Goal: Information Seeking & Learning: Learn about a topic

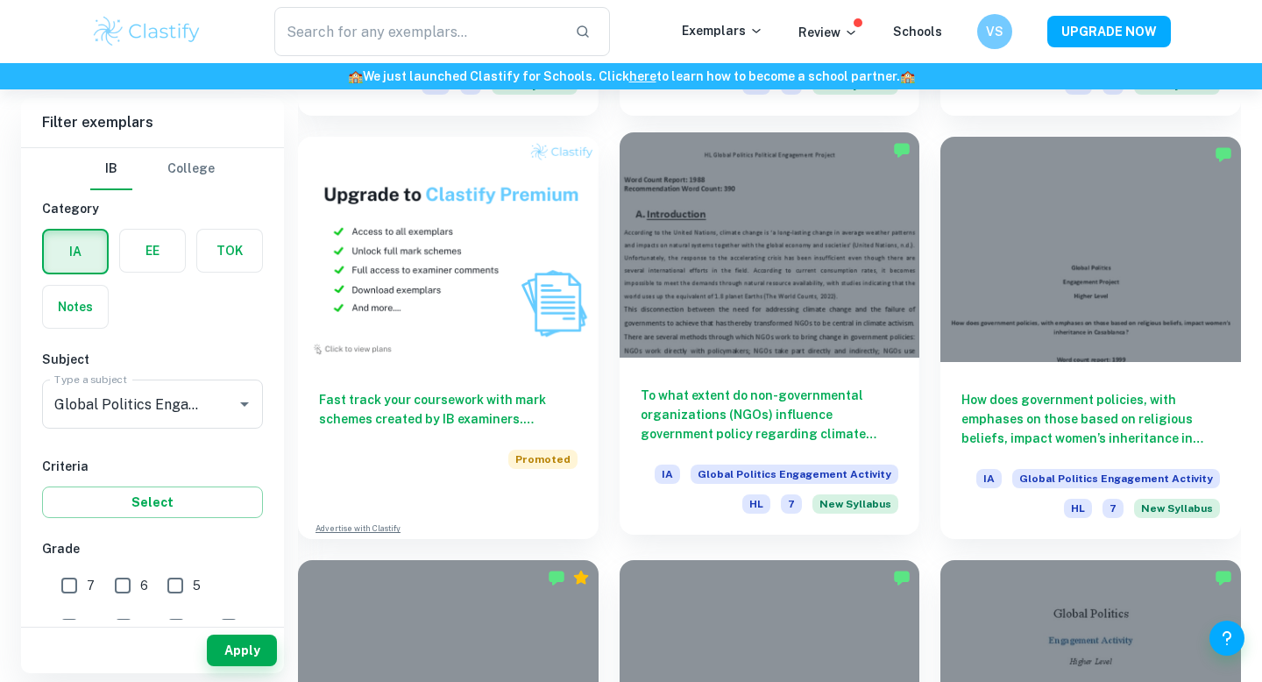
scroll to position [1291, 0]
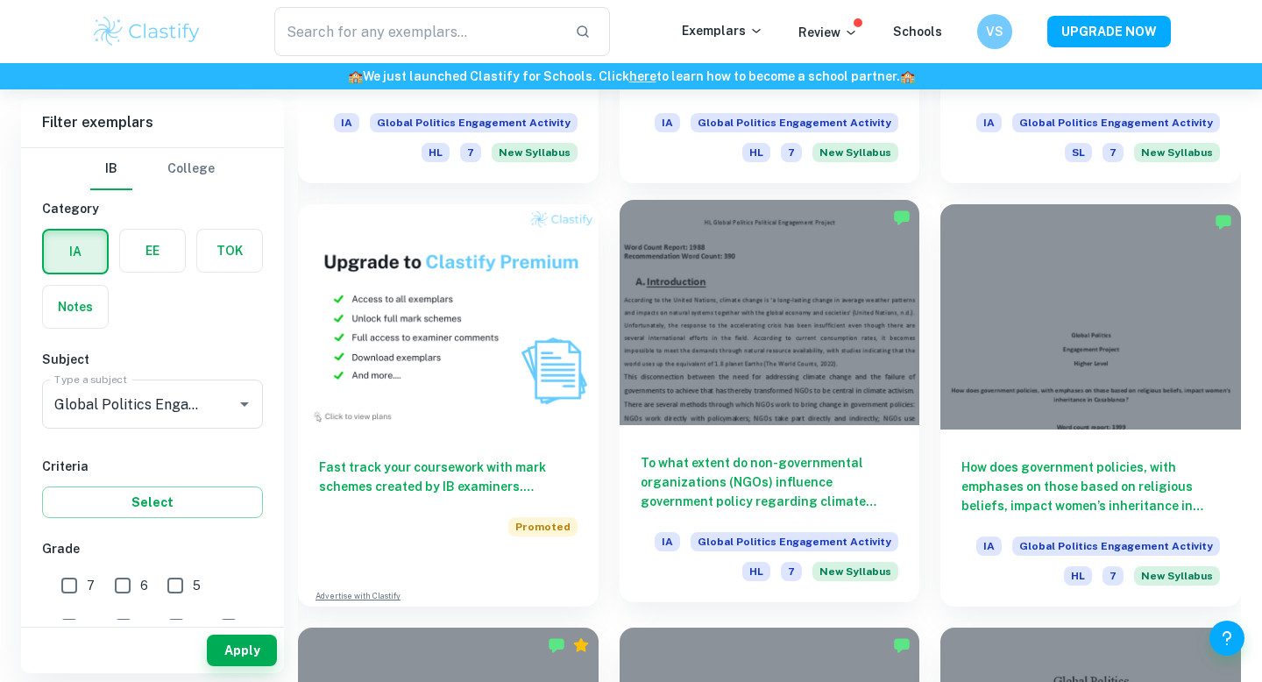
click at [765, 467] on h6 "To what extent do non-governmental organizations (NGOs) influence government po…" at bounding box center [770, 482] width 259 height 58
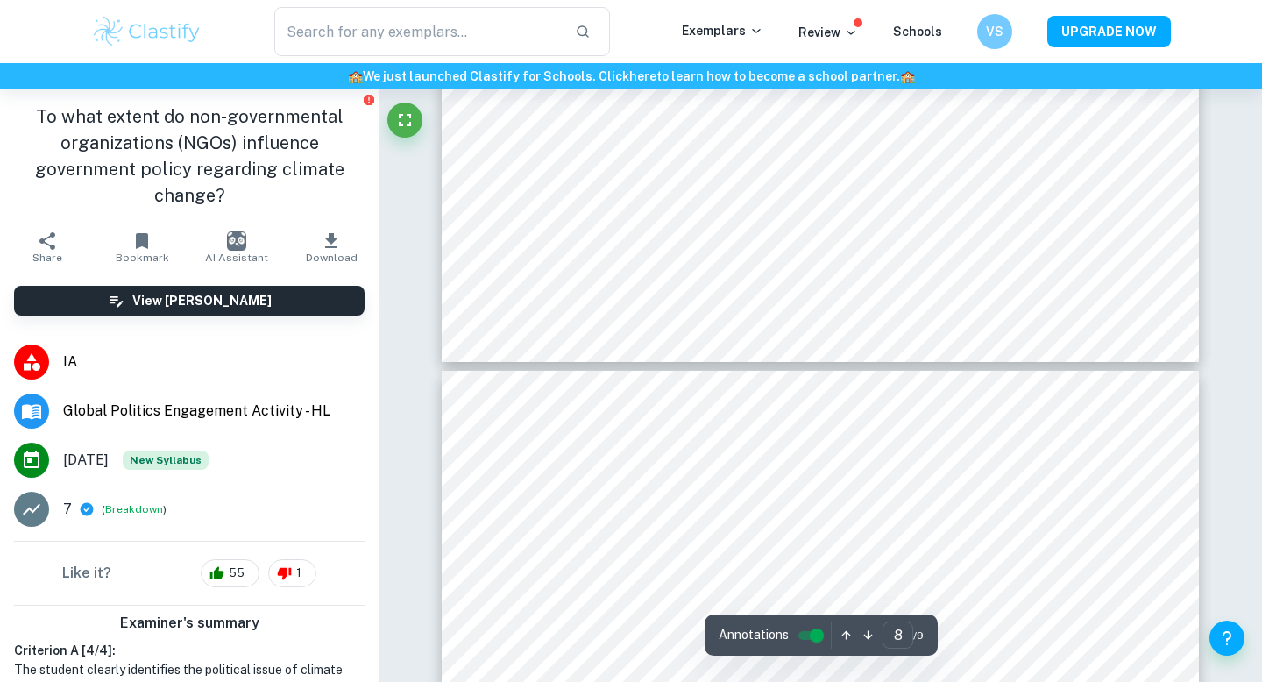
type input "7"
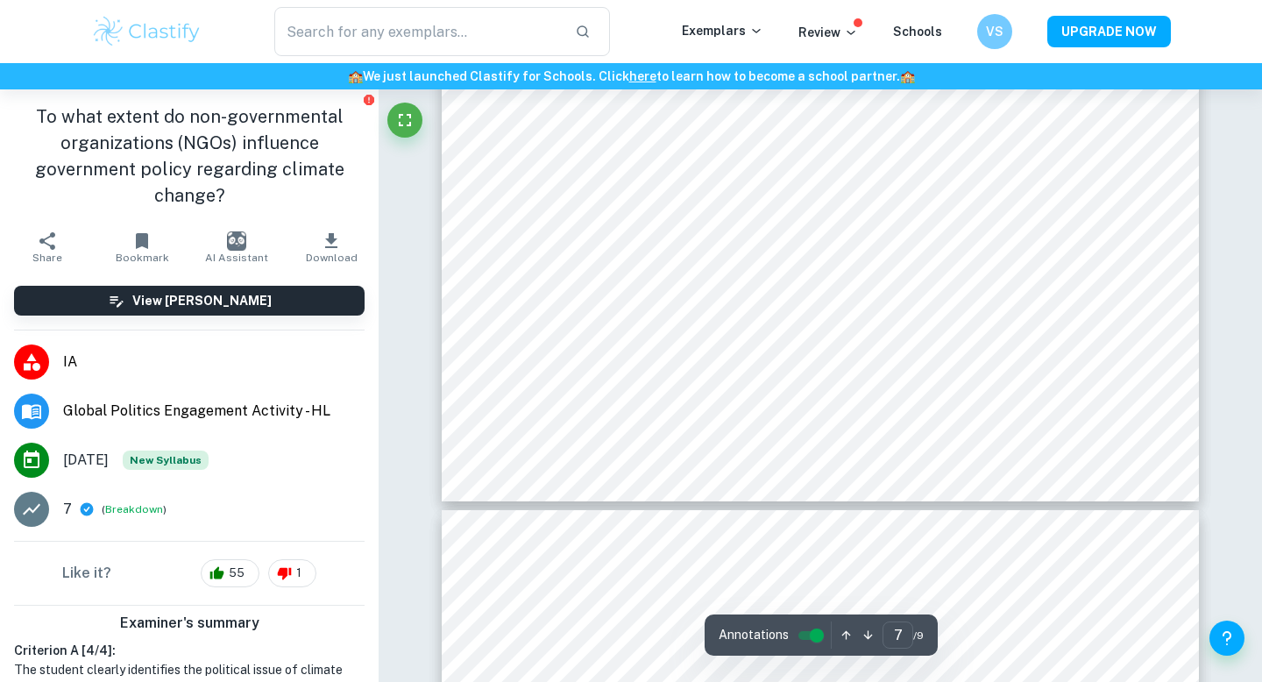
scroll to position [7367, 0]
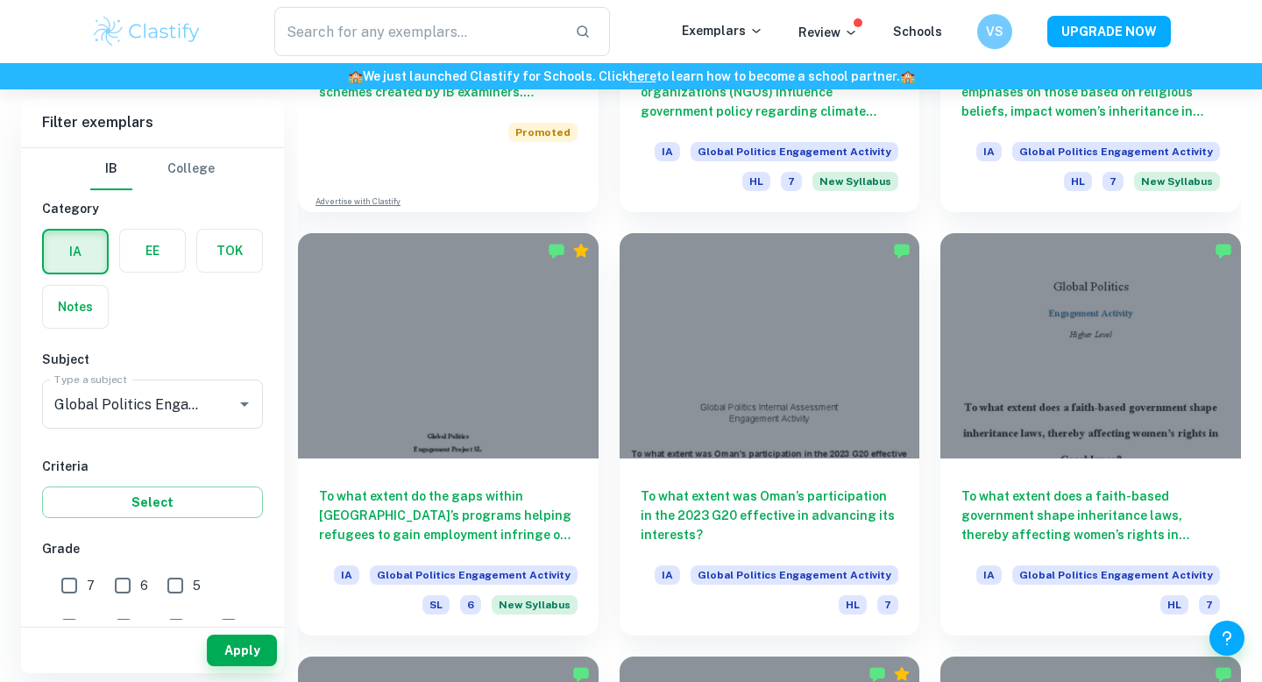
scroll to position [1687, 0]
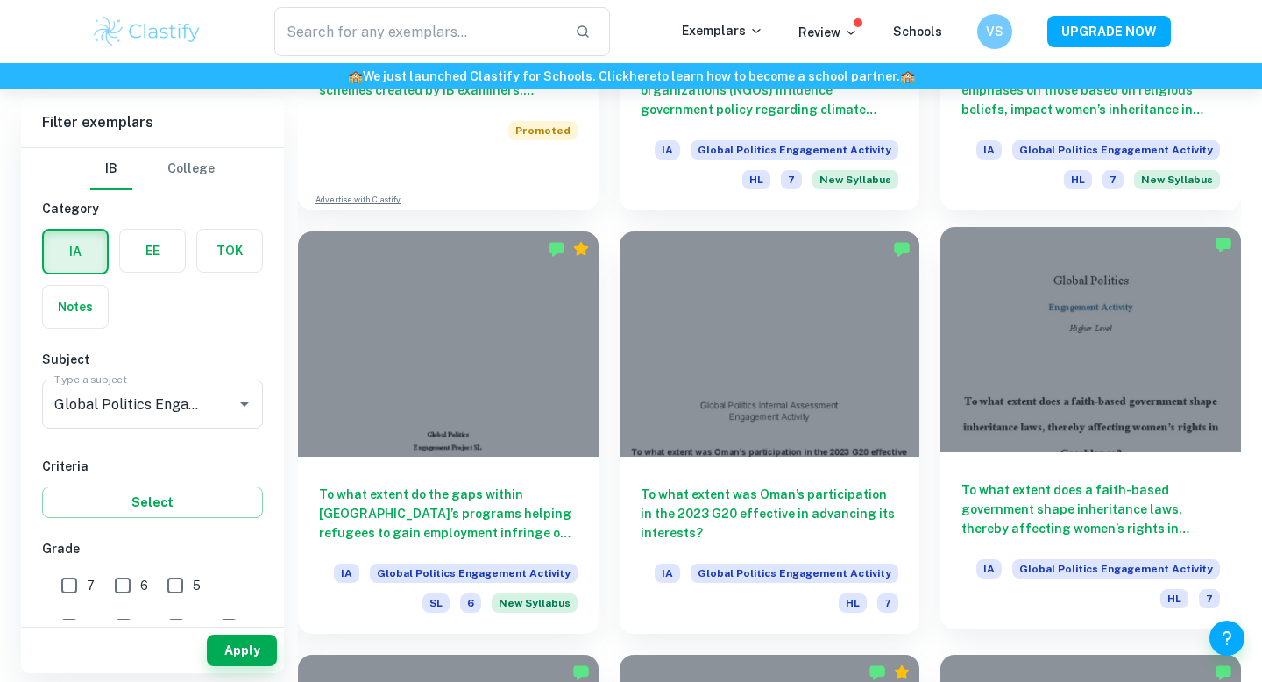
click at [1055, 516] on h6 "To what extent does a faith-based government shape inheritance laws, thereby af…" at bounding box center [1090, 509] width 259 height 58
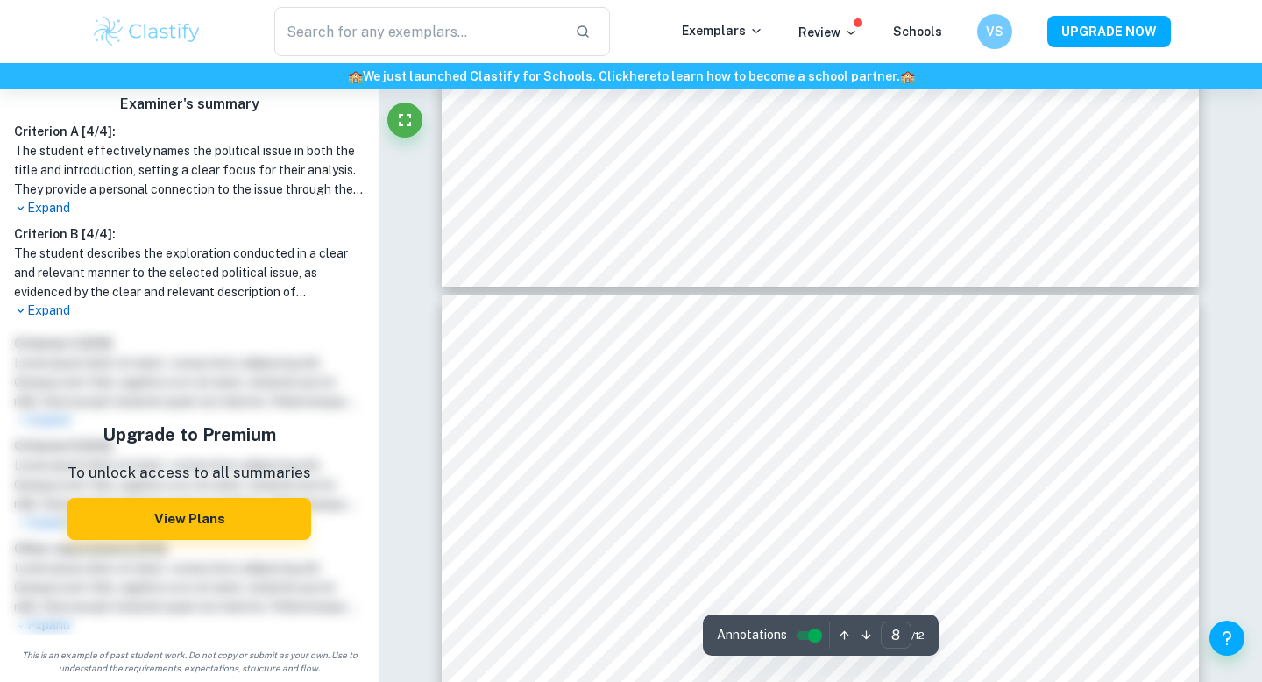
scroll to position [7616, 0]
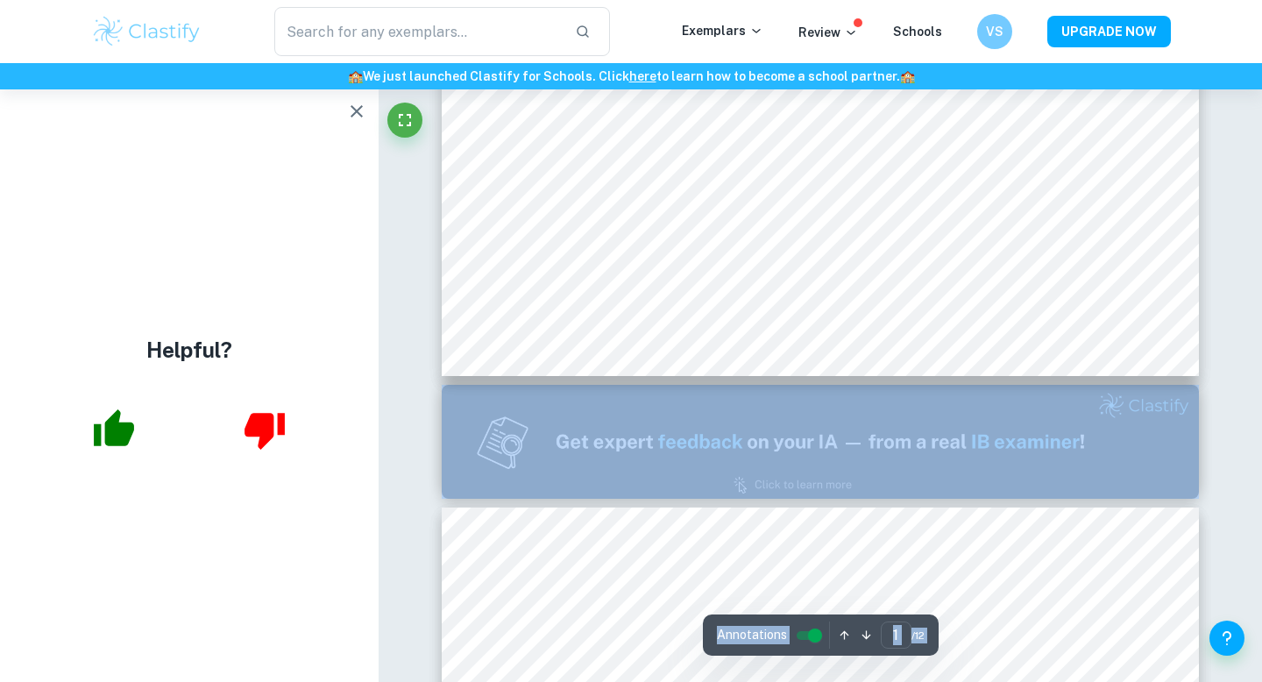
scroll to position [1135, 0]
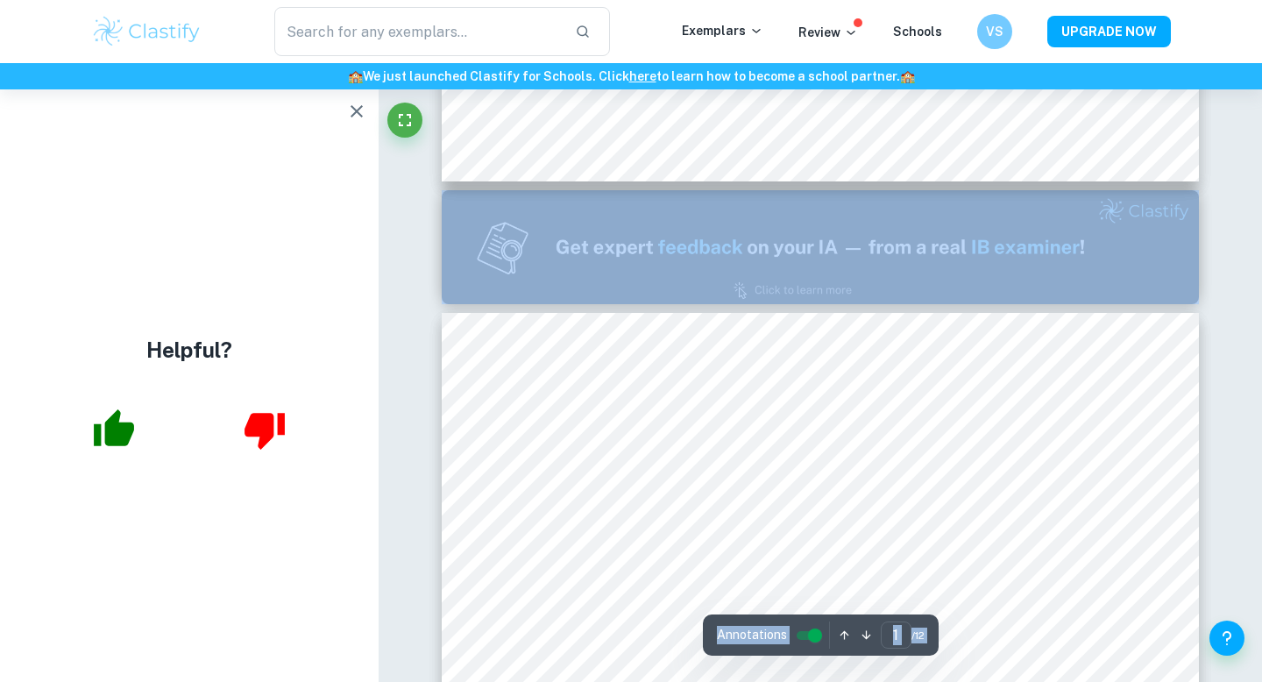
type input "2"
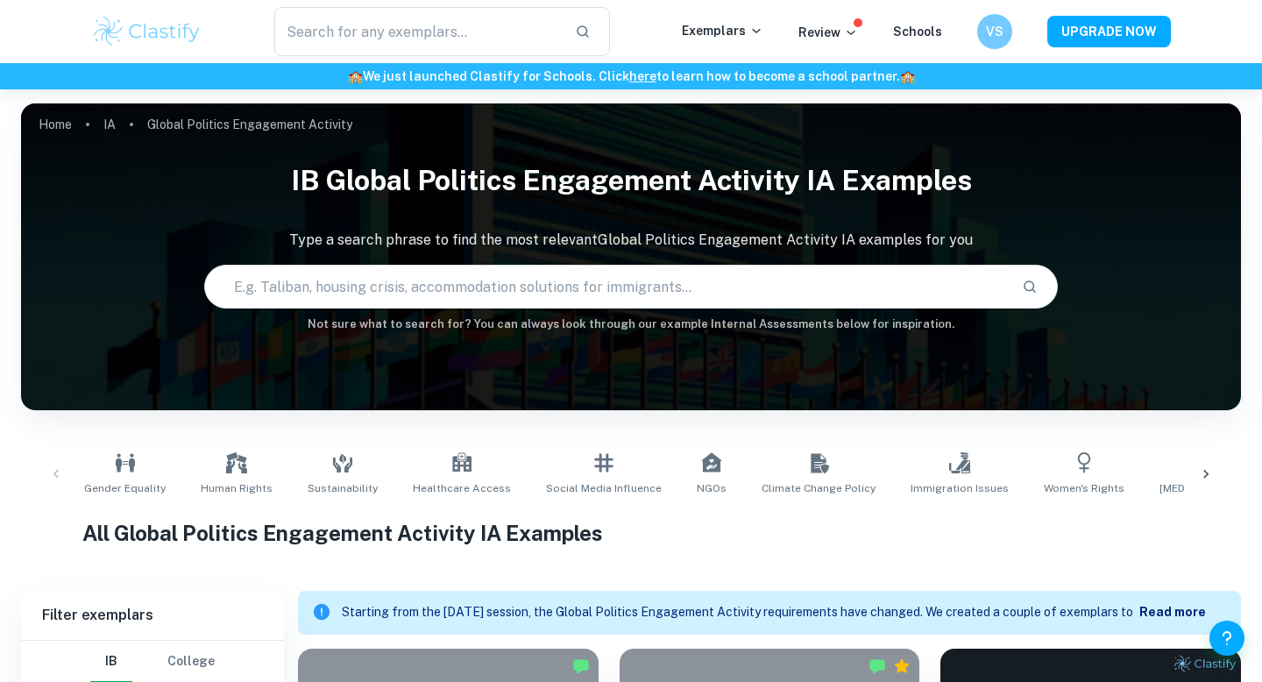
scroll to position [839, 0]
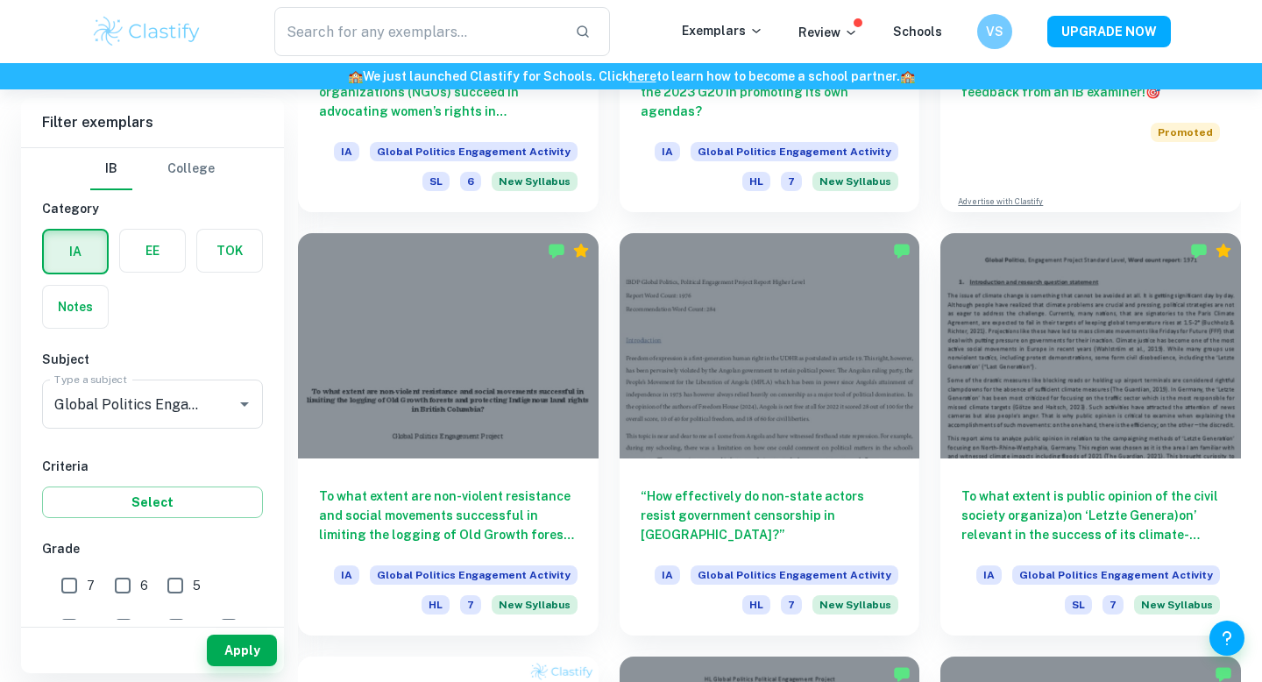
click at [801, 490] on h6 "“How effectively do non-state actors resist government censorship in [GEOGRAPHI…" at bounding box center [770, 515] width 259 height 58
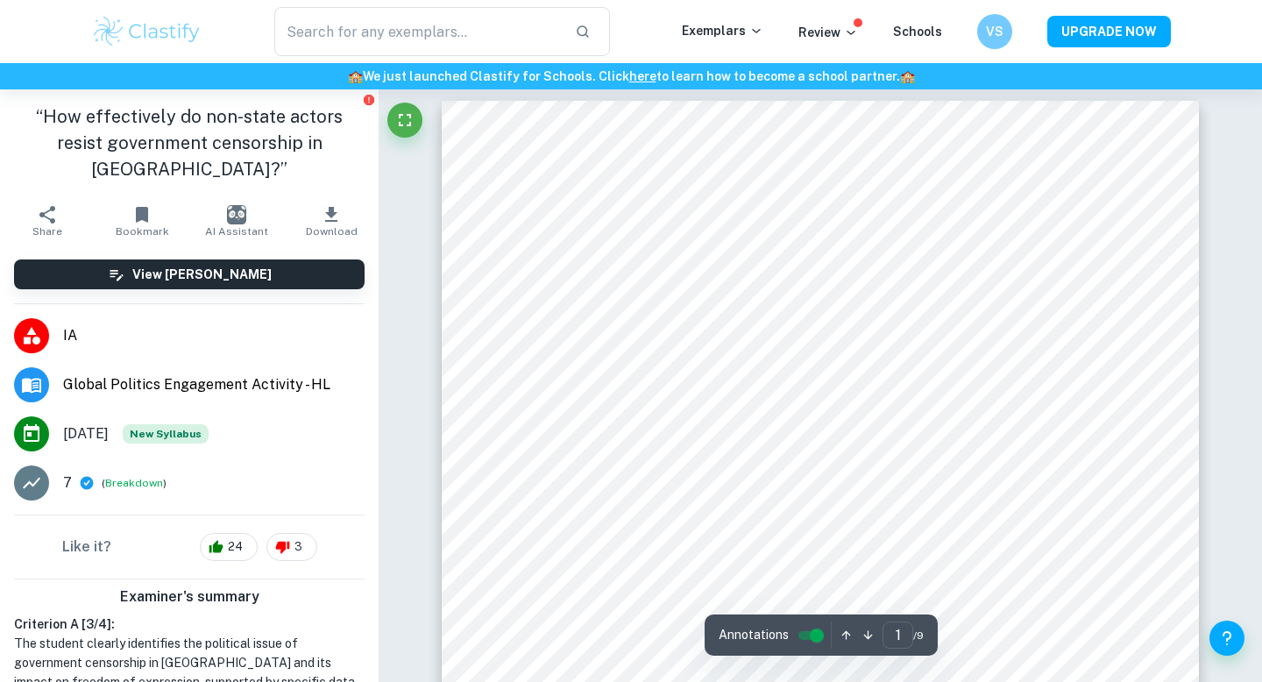
scroll to position [15, 0]
type input "1"
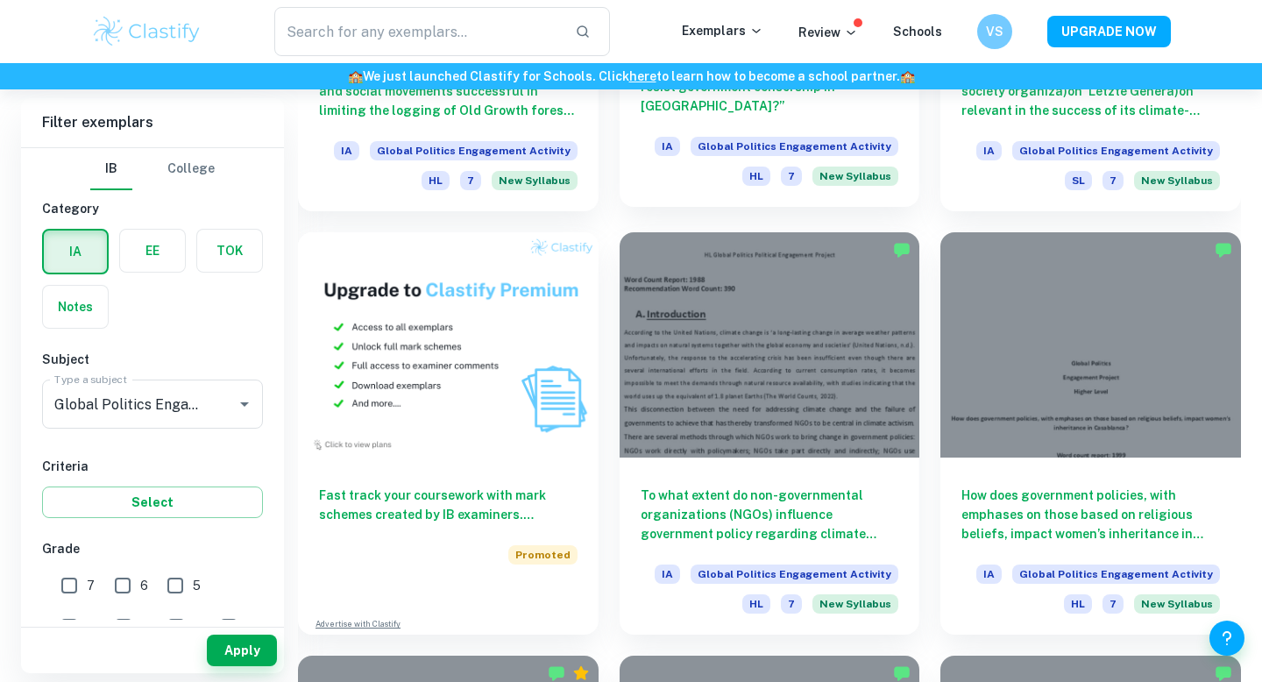
scroll to position [1301, 0]
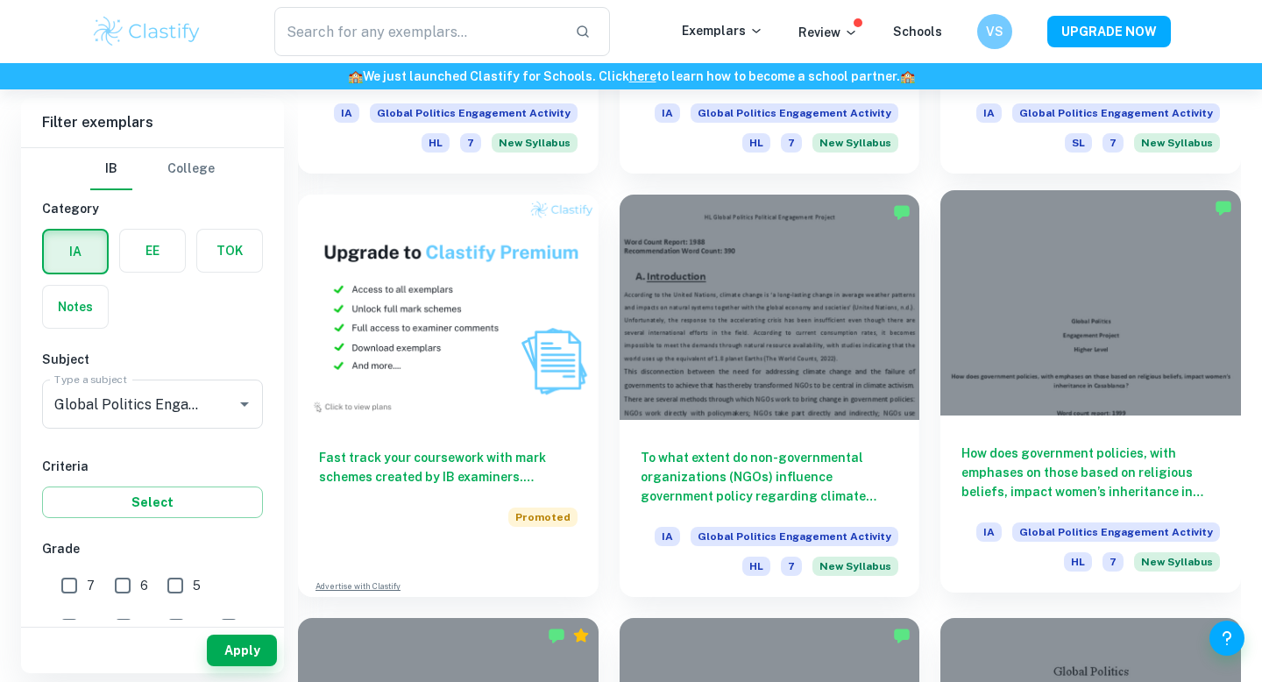
click at [1018, 479] on h6 "How does government policies, with emphases on those based on religious beliefs…" at bounding box center [1090, 472] width 259 height 58
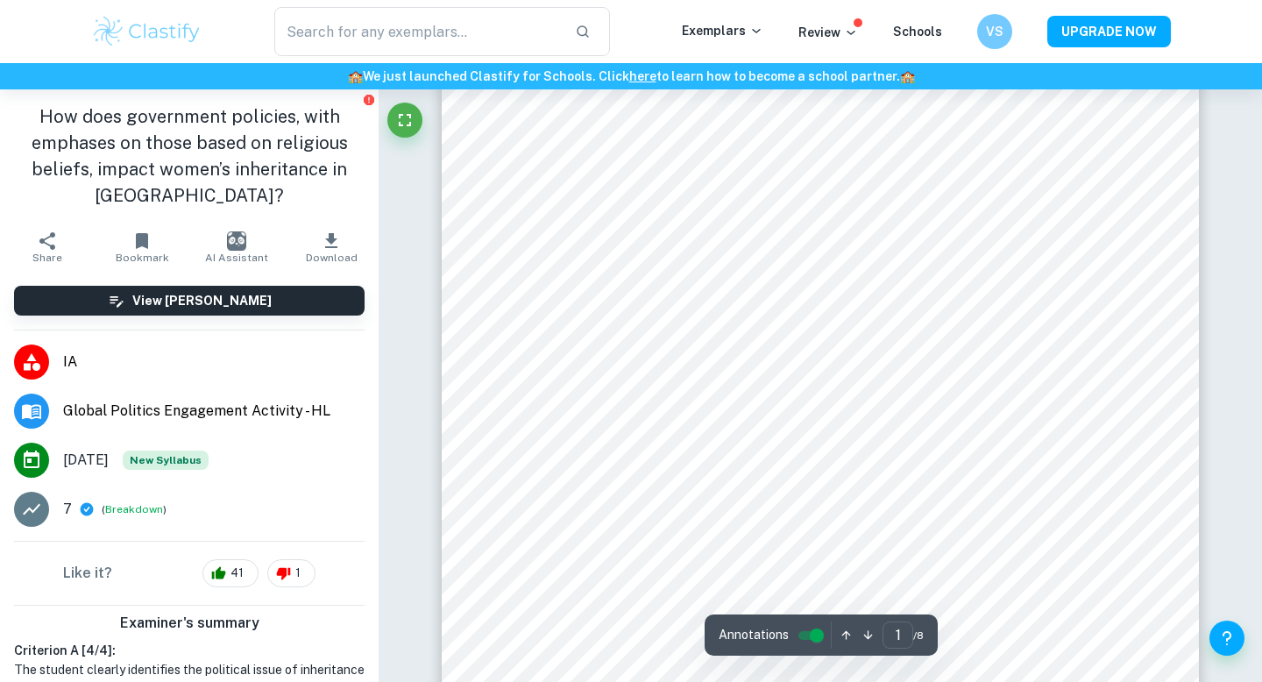
scroll to position [222, 0]
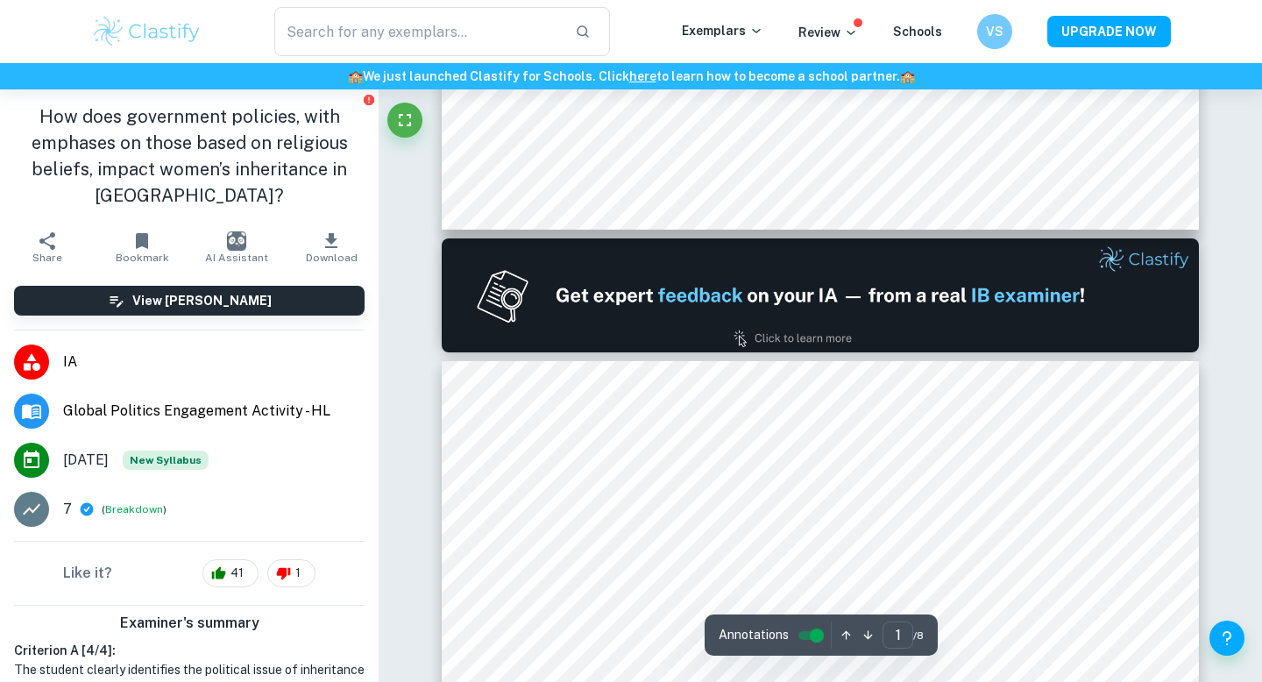
type input "2"
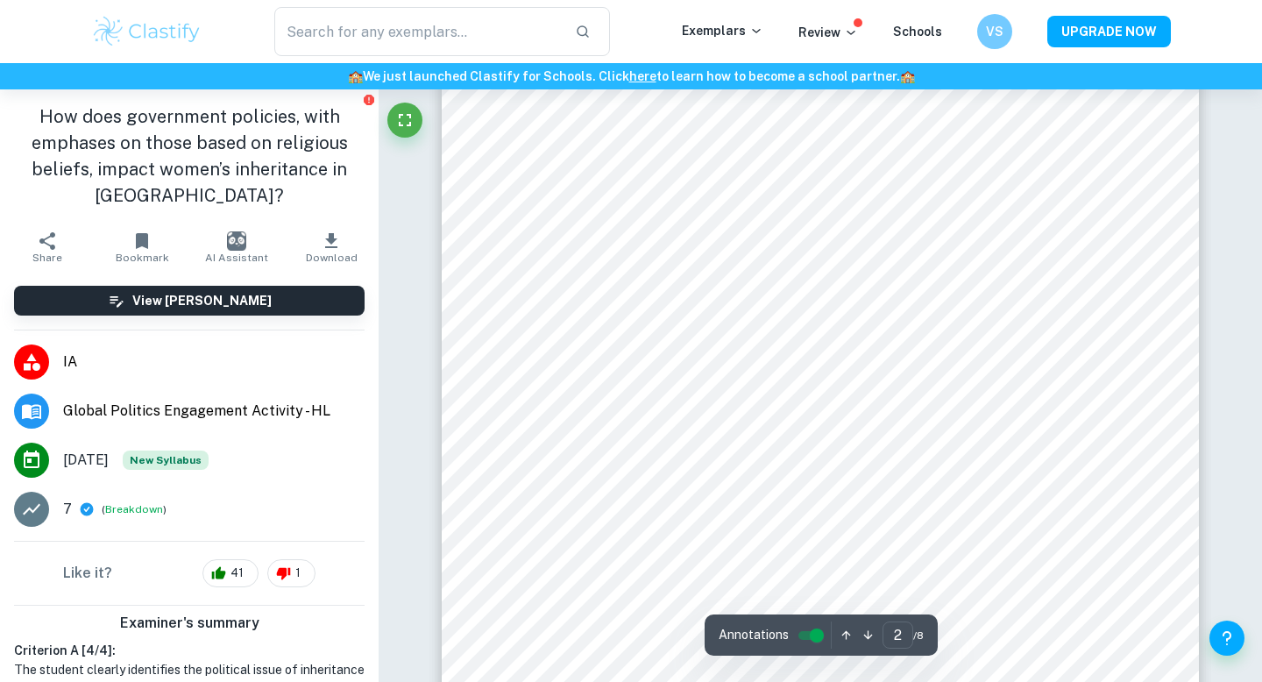
scroll to position [1343, 0]
